Goal: Information Seeking & Learning: Learn about a topic

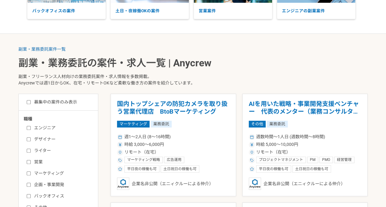
scroll to position [92, 0]
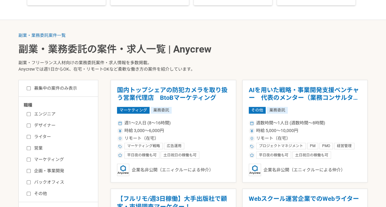
click at [29, 89] on input "募集中の案件のみ表示" at bounding box center [29, 88] width 4 height 4
checkbox input "true"
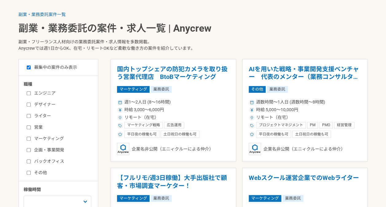
scroll to position [123, 0]
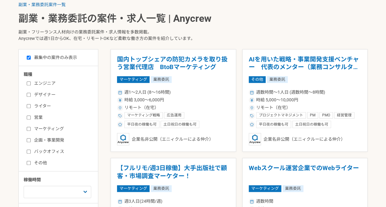
click at [28, 131] on label "マーケティング" at bounding box center [62, 129] width 71 height 6
click at [28, 131] on input "マーケティング" at bounding box center [29, 129] width 4 height 4
checkbox input "true"
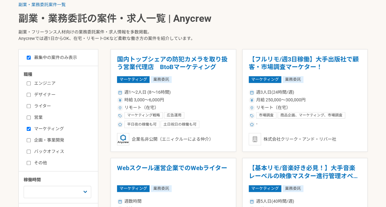
click at [27, 139] on input "企画・事業開発" at bounding box center [29, 140] width 4 height 4
checkbox input "true"
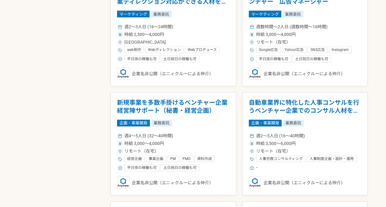
scroll to position [737, 0]
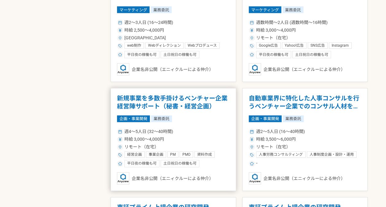
click at [184, 102] on h1 "新規事業を多数手掛けるベンチャー企業　経営陣サポート（秘書・経営企画）" at bounding box center [173, 103] width 113 height 16
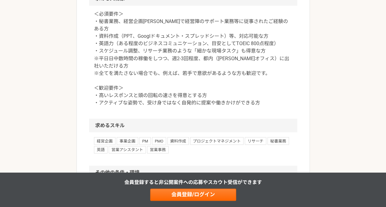
scroll to position [522, 0]
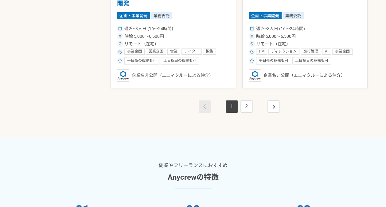
scroll to position [1168, 0]
click at [246, 104] on link "2" at bounding box center [247, 106] width 12 height 12
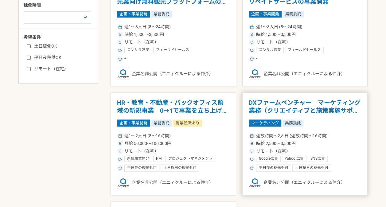
scroll to position [307, 0]
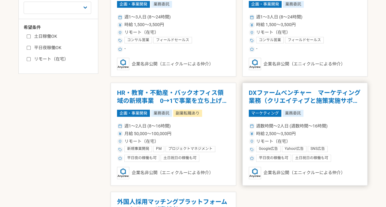
click at [320, 103] on h1 "DXファームベンチャー　マーケティング業務（クリエイティブと施策実施サポート）" at bounding box center [305, 97] width 113 height 16
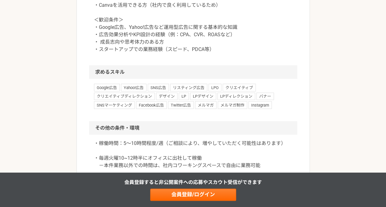
scroll to position [707, 0]
